Goal: Task Accomplishment & Management: Use online tool/utility

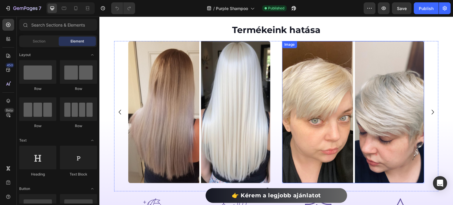
scroll to position [177, 0]
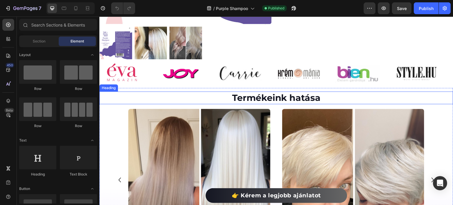
click at [328, 95] on h2 "Termékeink hatása" at bounding box center [276, 97] width 354 height 13
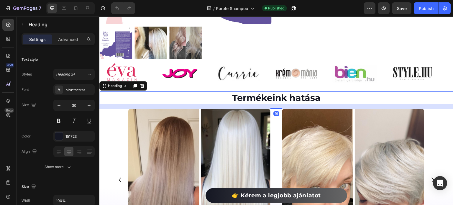
click at [328, 95] on h2 "Termékeink hatása" at bounding box center [276, 97] width 354 height 13
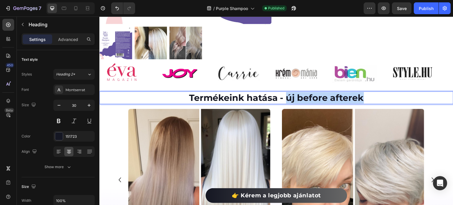
drag, startPoint x: 369, startPoint y: 98, endPoint x: 285, endPoint y: 98, distance: 84.6
click at [285, 98] on p "Termékeink hatása - új before afterek" at bounding box center [276, 97] width 353 height 11
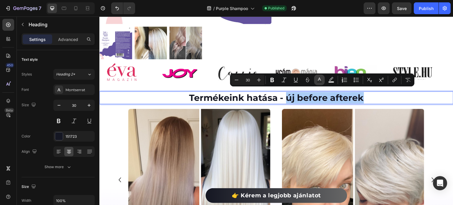
click at [322, 78] on button "Text Color" at bounding box center [319, 80] width 11 height 11
type input "151723"
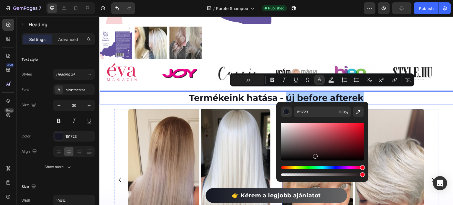
drag, startPoint x: 448, startPoint y: 184, endPoint x: 382, endPoint y: 167, distance: 68.5
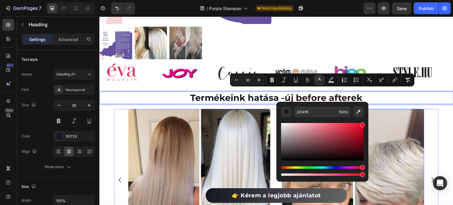
drag, startPoint x: 460, startPoint y: 147, endPoint x: 370, endPoint y: 122, distance: 93.4
type input "F90025"
click at [381, 99] on p "Termékeink hatása - új before afterek" at bounding box center [276, 97] width 353 height 11
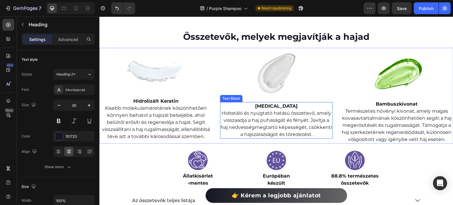
scroll to position [1179, 0]
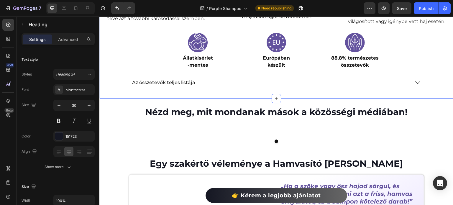
click at [414, 82] on icon at bounding box center [417, 82] width 7 height 7
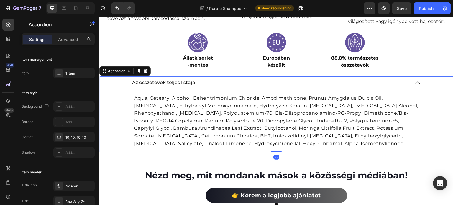
click at [414, 82] on icon at bounding box center [417, 82] width 7 height 7
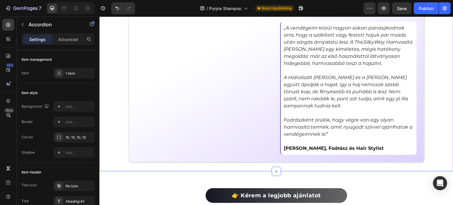
scroll to position [1356, 0]
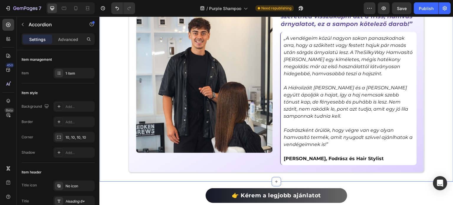
click at [110, 88] on div "Nézd meg, mit mondanak mások a közösségi médiában! Heading Image Image Carousel…" at bounding box center [276, 50] width 354 height 244
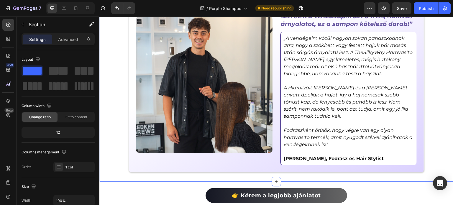
click at [150, 61] on div "Nézd meg, mit mondanak mások a közösségi médiában! Heading Image Image Carousel…" at bounding box center [276, 50] width 354 height 244
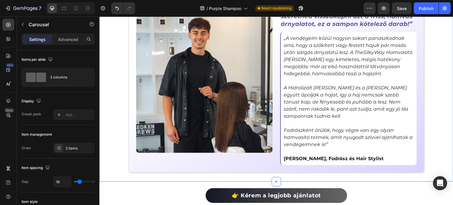
click at [172, 54] on div "Nézd meg, mit mondanak mások a közösségi médiában! Heading Image Image Carousel…" at bounding box center [276, 50] width 354 height 244
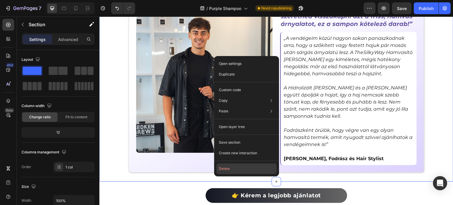
click at [238, 166] on button "Delete" at bounding box center [246, 168] width 60 height 11
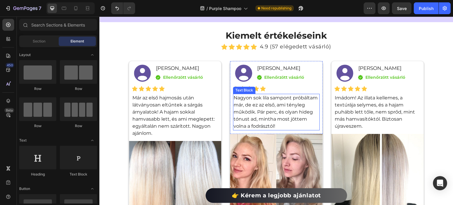
scroll to position [1919, 0]
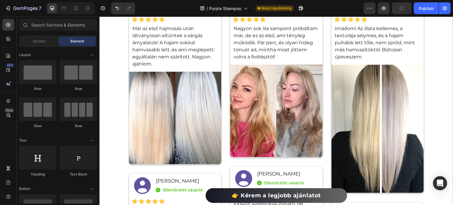
click at [208, 44] on div "Kiemelt értékeléseink Heading Icon Icon Icon Icon Icon Icon List Hoz 4.9 (57 el…" at bounding box center [276, 117] width 354 height 329
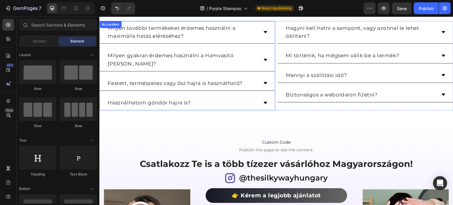
scroll to position [1948, 0]
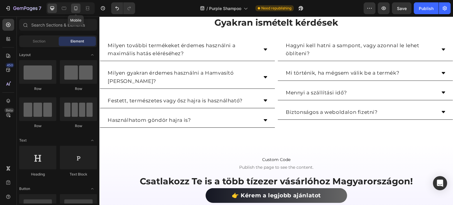
drag, startPoint x: 74, startPoint y: 9, endPoint x: 34, endPoint y: 104, distance: 103.1
click at [74, 9] on icon at bounding box center [76, 8] width 6 height 6
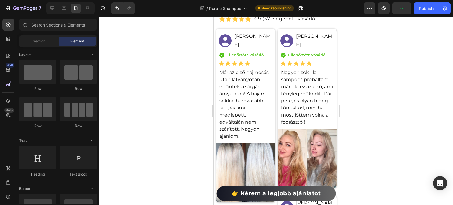
scroll to position [2491, 0]
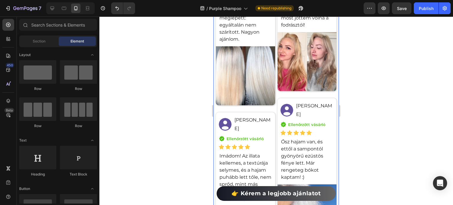
click at [239, 67] on div "Kiemelt értékeléseink Heading Icon Icon Icon Icon Icon Icon List Hoz 4.8 (5000+…" at bounding box center [275, 147] width 125 height 498
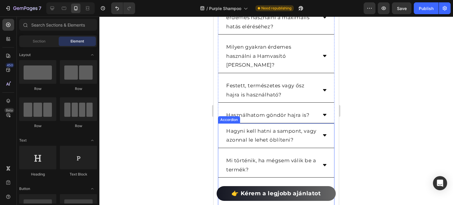
scroll to position [2727, 0]
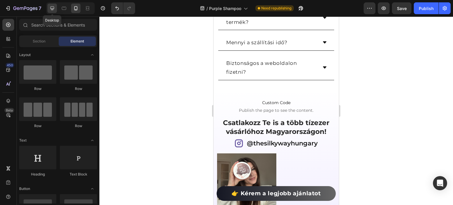
click at [53, 6] on icon at bounding box center [52, 8] width 4 height 4
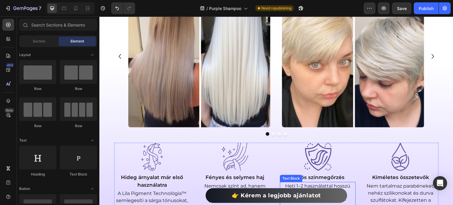
scroll to position [295, 0]
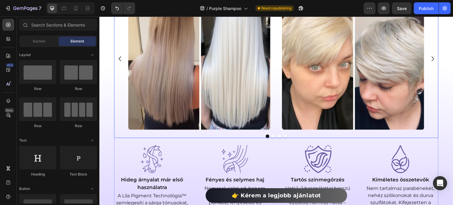
click at [277, 90] on div "Image Image Image Image" at bounding box center [276, 59] width 296 height 142
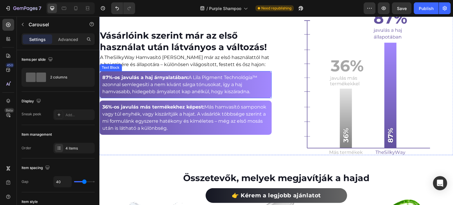
scroll to position [863, 0]
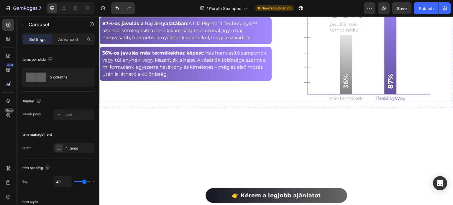
click at [271, 67] on div "Vásárlóink szerint már az első használat után látványos a változás! Heading A T…" at bounding box center [276, 21] width 354 height 160
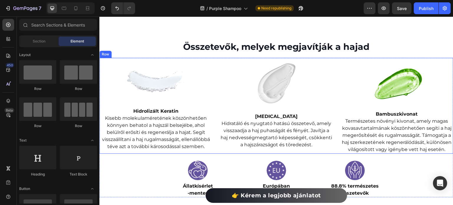
scroll to position [834, 0]
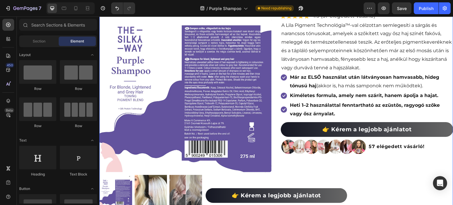
scroll to position [0, 0]
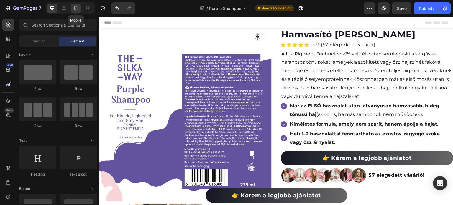
click at [75, 10] on icon at bounding box center [75, 8] width 3 height 4
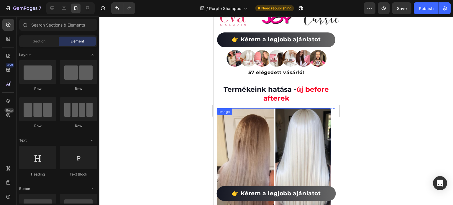
scroll to position [295, 0]
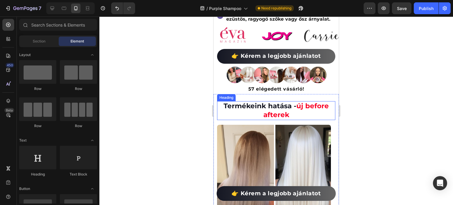
click at [297, 105] on h2 "Termékeink hatása - új before afterek" at bounding box center [276, 110] width 118 height 19
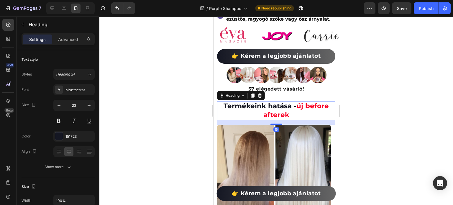
click at [296, 109] on h2 "Termékeink hatása - új before afterek" at bounding box center [276, 110] width 118 height 19
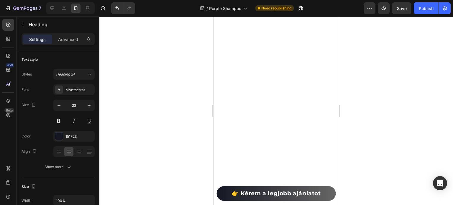
scroll to position [1415, 0]
drag, startPoint x: 247, startPoint y: 49, endPoint x: 241, endPoint y: 49, distance: 5.3
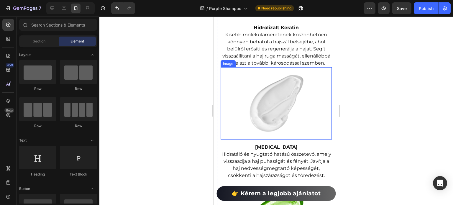
click at [270, 102] on img at bounding box center [276, 103] width 72 height 72
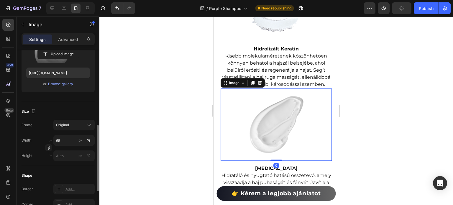
scroll to position [118, 0]
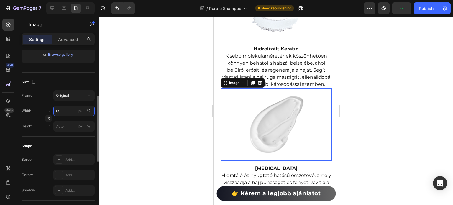
click at [64, 113] on input "65" at bounding box center [73, 111] width 41 height 11
type input "45"
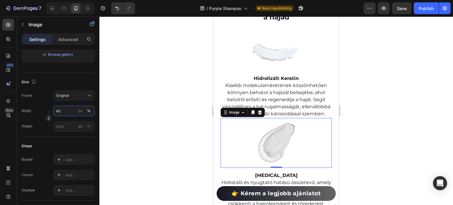
scroll to position [1268, 0]
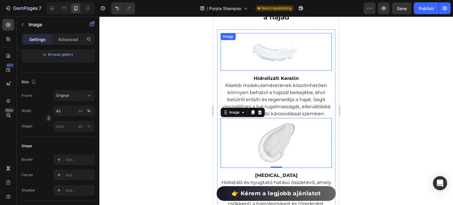
click at [278, 59] on img at bounding box center [276, 51] width 56 height 37
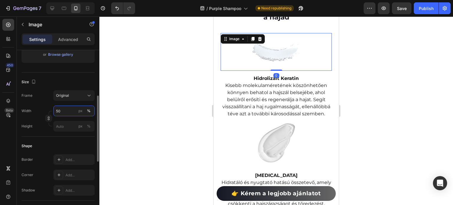
click at [65, 106] on input "50" at bounding box center [73, 111] width 41 height 11
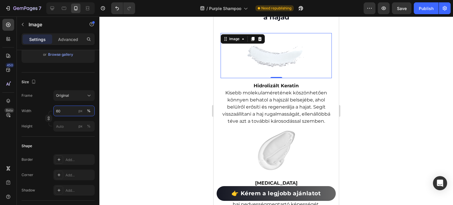
type input "60"
drag, startPoint x: 172, startPoint y: 93, endPoint x: 187, endPoint y: 101, distance: 16.4
click at [172, 93] on div at bounding box center [276, 111] width 354 height 188
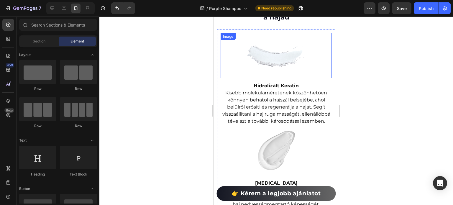
click at [280, 63] on img at bounding box center [276, 55] width 67 height 45
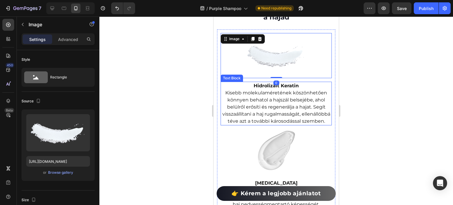
click at [272, 89] on p "Kisebb molekulaméretének köszönhetően könnyen behatol a hajszál belsejébe, ahol…" at bounding box center [276, 106] width 110 height 35
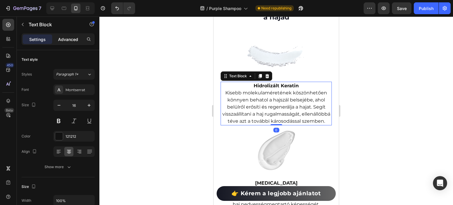
click at [76, 37] on p "Advanced" at bounding box center [68, 39] width 20 height 6
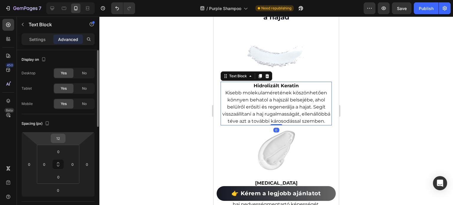
click at [57, 137] on input "12" at bounding box center [58, 138] width 12 height 9
type input "0"
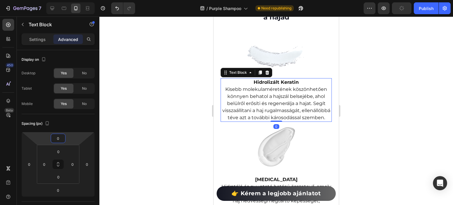
drag, startPoint x: 145, startPoint y: 119, endPoint x: 202, endPoint y: 119, distance: 57.2
click at [145, 119] on div at bounding box center [276, 111] width 354 height 188
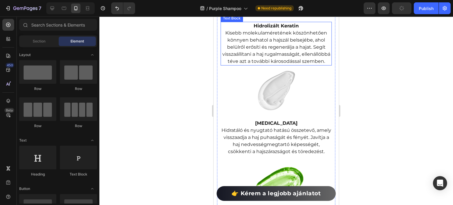
scroll to position [1327, 0]
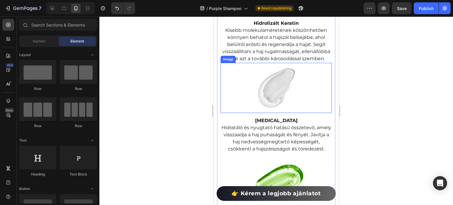
click at [282, 94] on img at bounding box center [276, 88] width 50 height 50
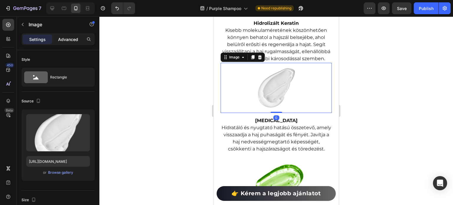
click at [78, 42] on p "Advanced" at bounding box center [68, 39] width 20 height 6
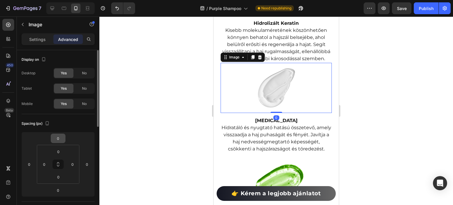
click at [61, 132] on icon at bounding box center [58, 164] width 73 height 65
click at [60, 137] on input "0" at bounding box center [58, 138] width 12 height 9
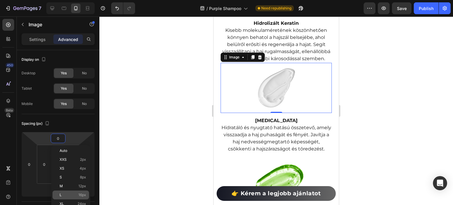
click at [67, 193] on p "L 16px" at bounding box center [73, 195] width 27 height 4
type input "16"
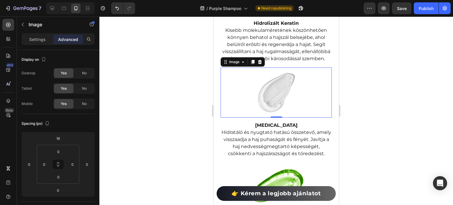
click at [143, 139] on div at bounding box center [276, 111] width 354 height 188
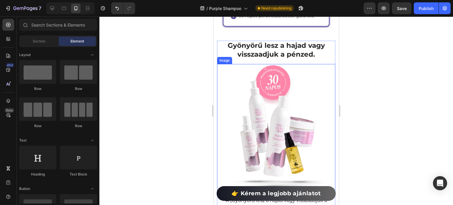
scroll to position [2742, 0]
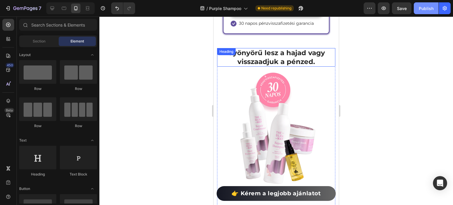
click at [421, 10] on div "Publish" at bounding box center [426, 8] width 15 height 6
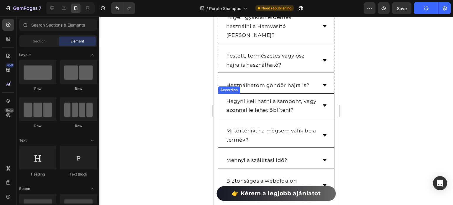
scroll to position [3155, 0]
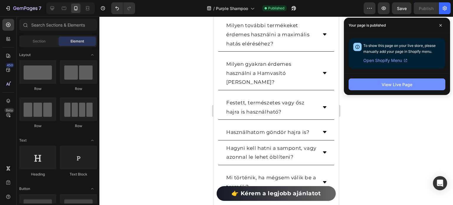
click at [371, 89] on button "View Live Page" at bounding box center [397, 84] width 97 height 12
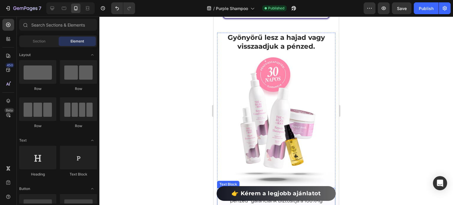
scroll to position [2742, 0]
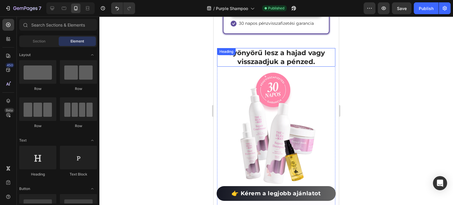
click at [270, 48] on h2 "Gyönyörű lesz a hajad vagy visszaadjuk a pénzed." at bounding box center [276, 57] width 118 height 19
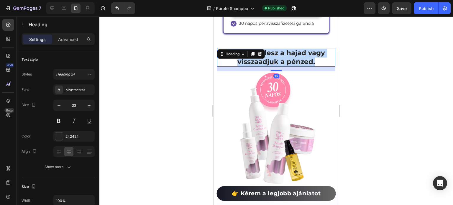
click at [270, 49] on p "Gyönyörű lesz a hajad vagy visszaadjuk a pénzed." at bounding box center [276, 58] width 117 height 18
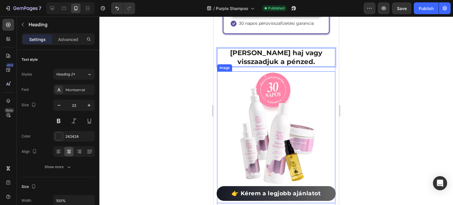
click at [254, 119] on img at bounding box center [276, 136] width 95 height 131
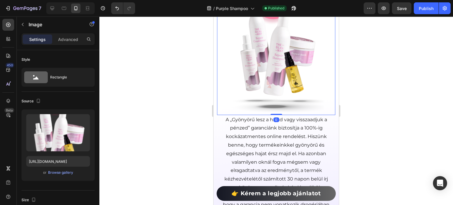
scroll to position [2830, 0]
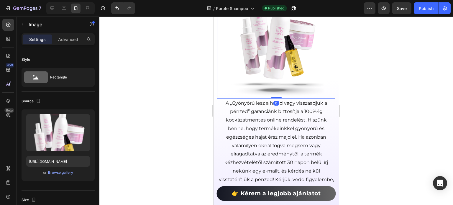
click at [255, 119] on p "A „Gyönyörű lesz a hajad vagy visszaadjuk a pénzed” garanciánk biztosítja a 100…" at bounding box center [276, 150] width 117 height 102
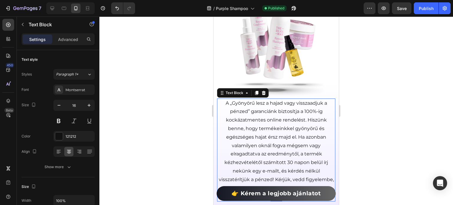
click at [255, 119] on p "A „Gyönyörű lesz a hajad vagy visszaadjuk a pénzed” garanciánk biztosítja a 100…" at bounding box center [276, 150] width 117 height 102
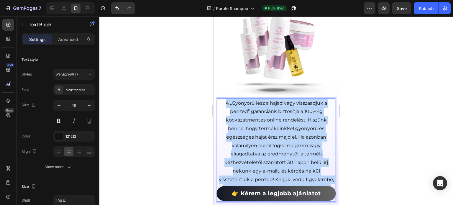
click at [255, 119] on p "A „Gyönyörű lesz a hajad vagy visszaadjuk a pénzed” garanciánk biztosítja a 100…" at bounding box center [276, 150] width 117 height 102
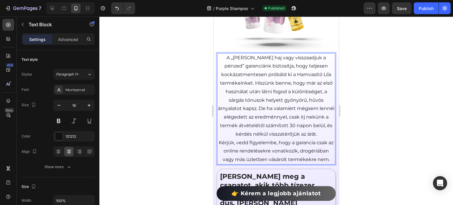
scroll to position [2902, 0]
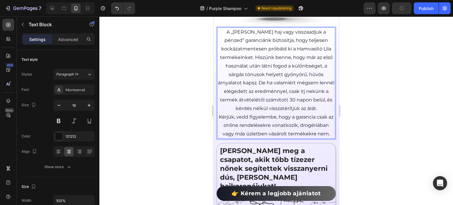
click at [220, 121] on p "Kérjük, vedd figyelembe, hogy a garancia csak az online rendelésekre vonatkozik…" at bounding box center [276, 125] width 117 height 25
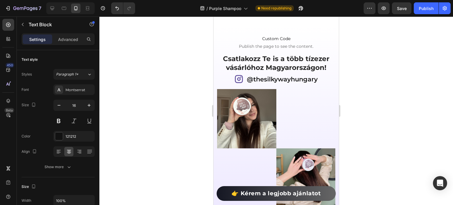
scroll to position [3403, 0]
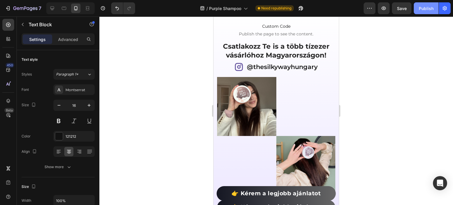
click at [426, 14] on button "Publish" at bounding box center [426, 8] width 25 height 12
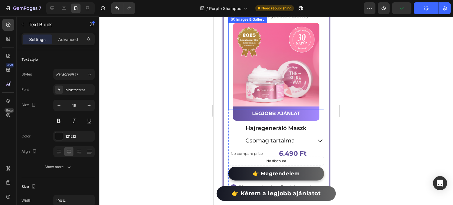
scroll to position [2518, 0]
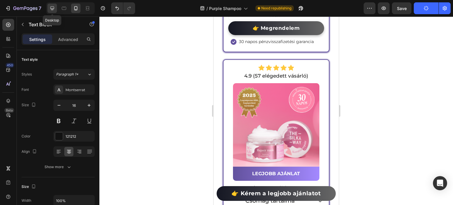
click at [55, 9] on div at bounding box center [51, 8] width 9 height 9
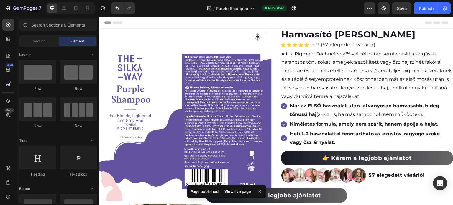
drag, startPoint x: 452, startPoint y: 157, endPoint x: 517, endPoint y: 26, distance: 145.6
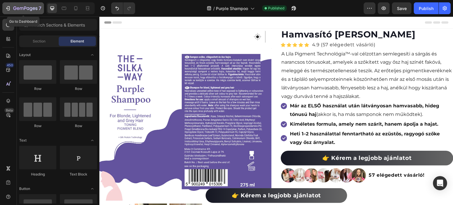
click at [39, 10] on p "7" at bounding box center [40, 8] width 3 height 7
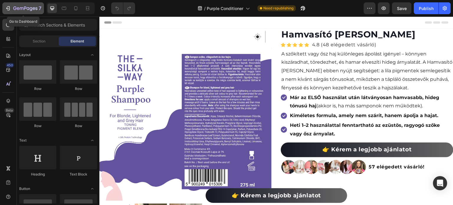
click at [29, 10] on icon "button" at bounding box center [25, 8] width 24 height 5
